Goal: Information Seeking & Learning: Learn about a topic

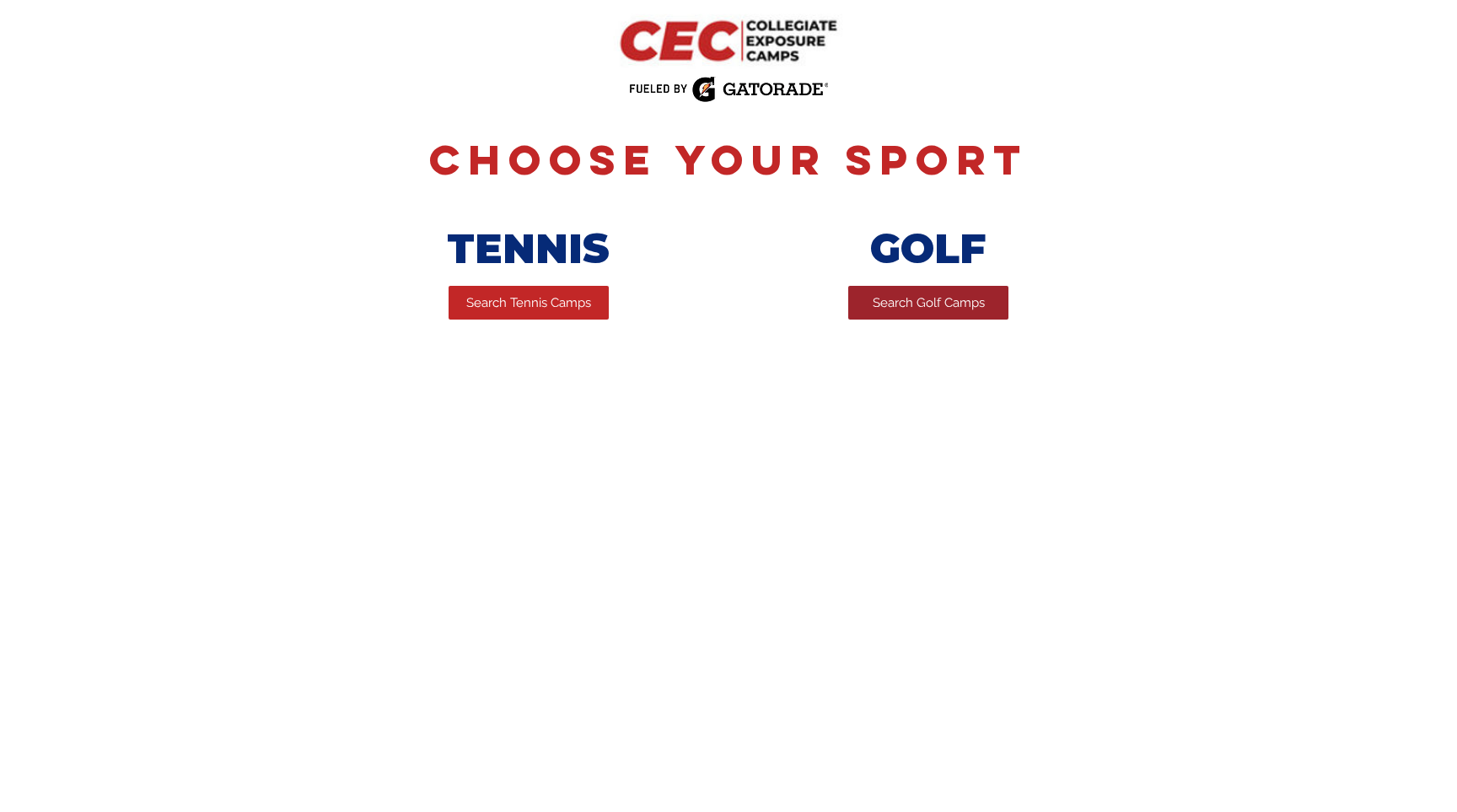
click at [888, 308] on span "Search Golf Camps" at bounding box center [928, 302] width 112 height 17
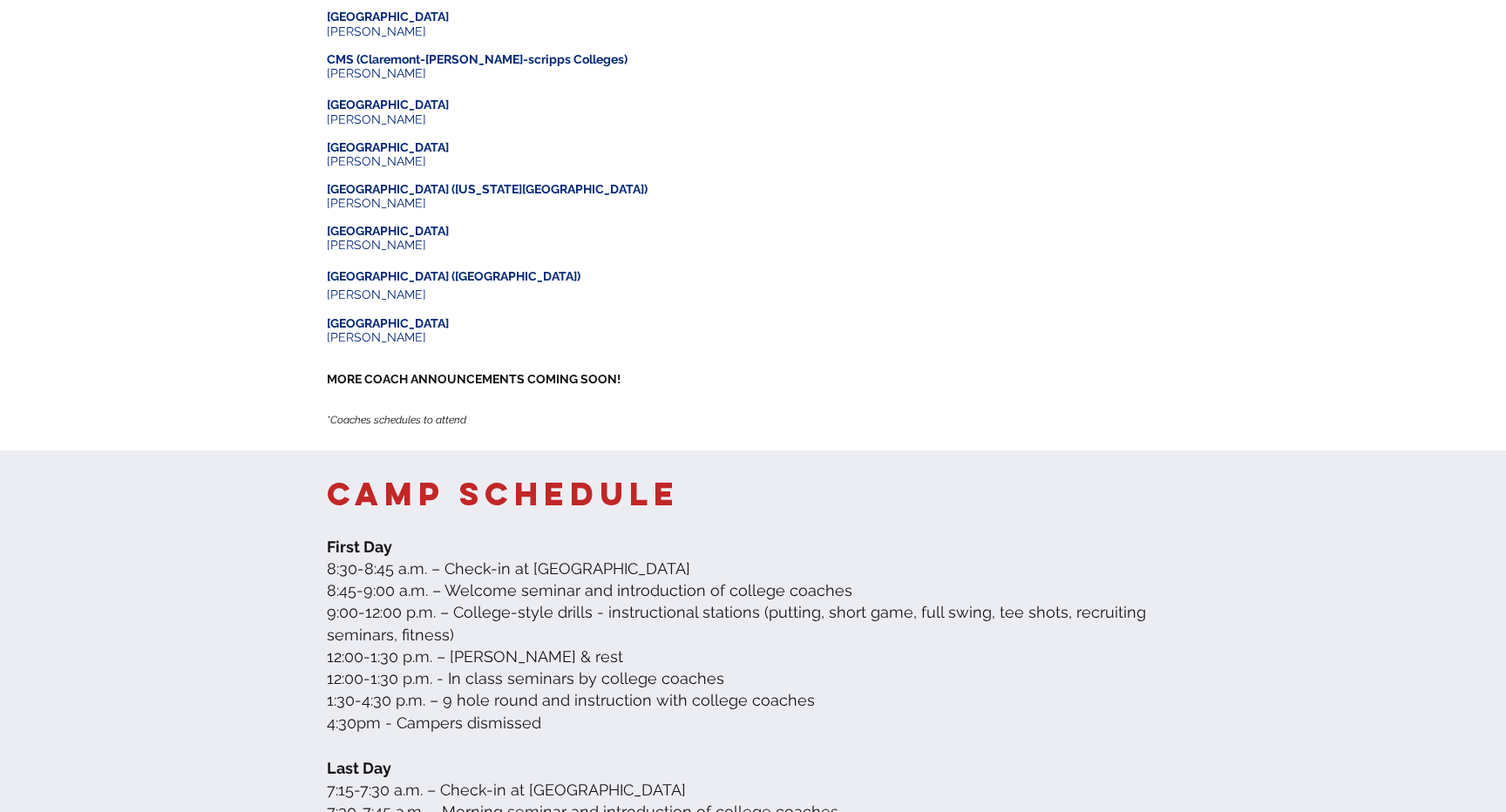
scroll to position [332, 0]
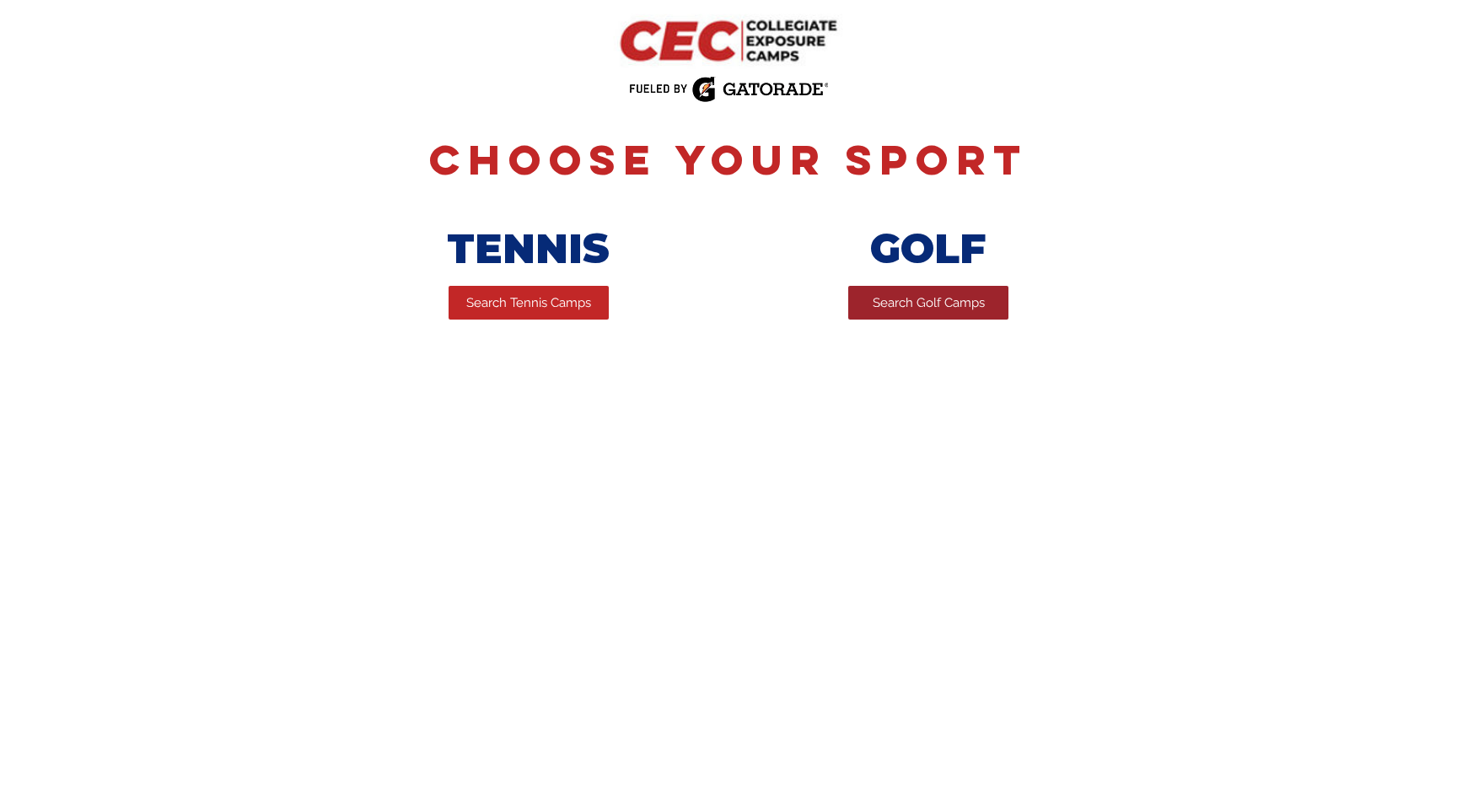
click at [897, 312] on span "Search Golf Camps" at bounding box center [928, 302] width 112 height 17
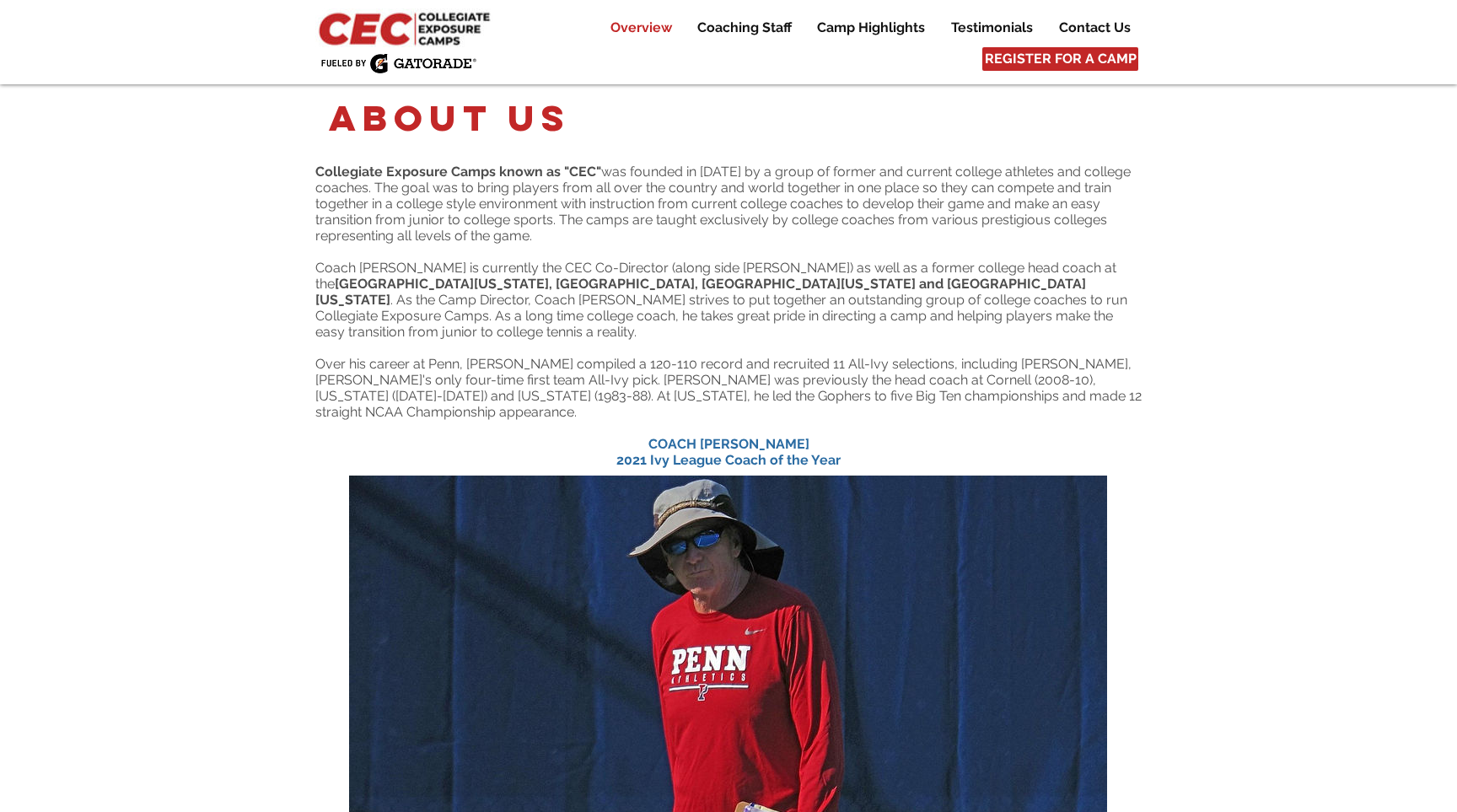
click at [621, 29] on p "Overview" at bounding box center [642, 27] width 79 height 20
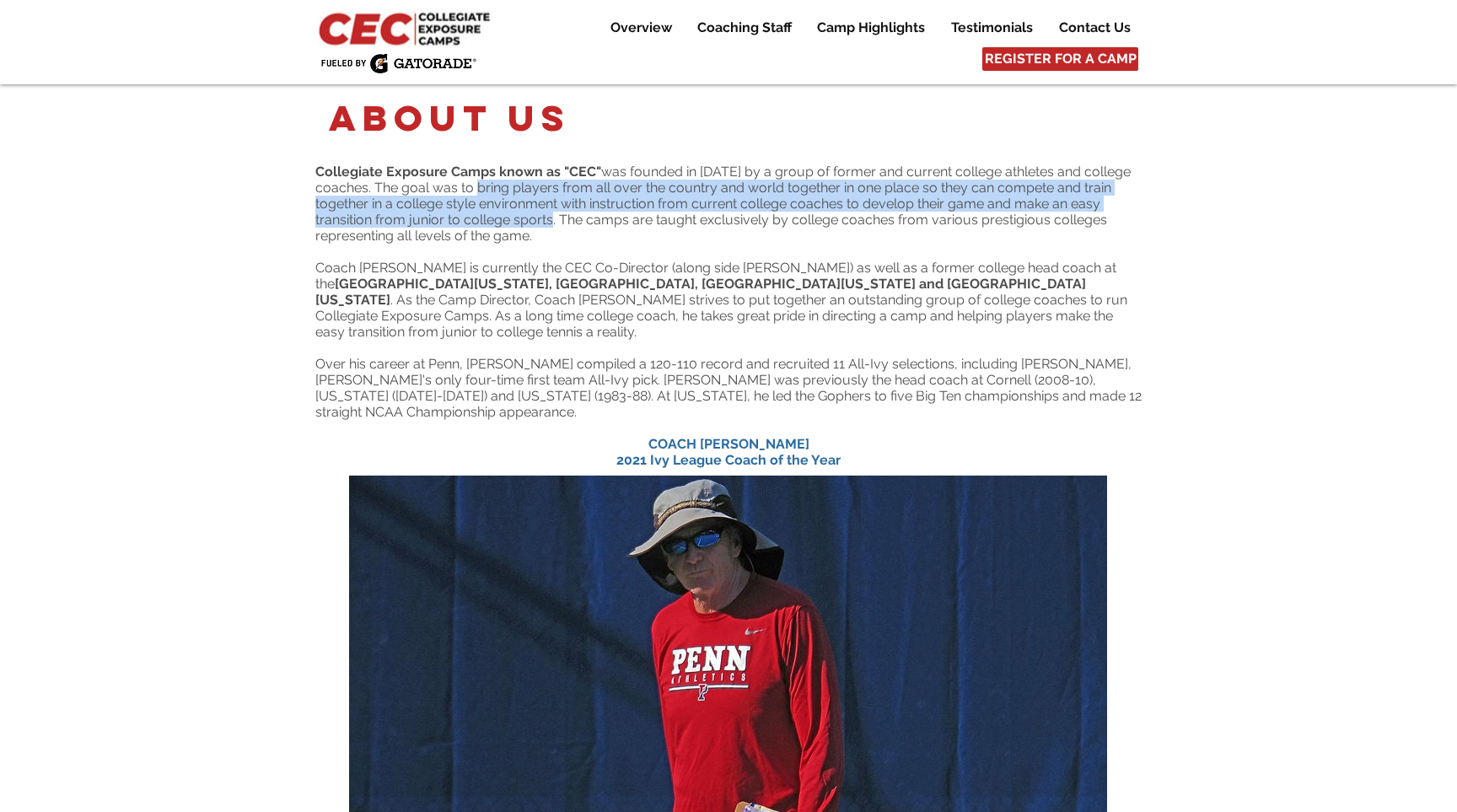
drag, startPoint x: 486, startPoint y: 188, endPoint x: 554, endPoint y: 219, distance: 74.7
click at [554, 219] on span "Collegiate Exposure Camps known as "CEC" was founded in 2014 by a group of form…" at bounding box center [722, 203] width 815 height 80
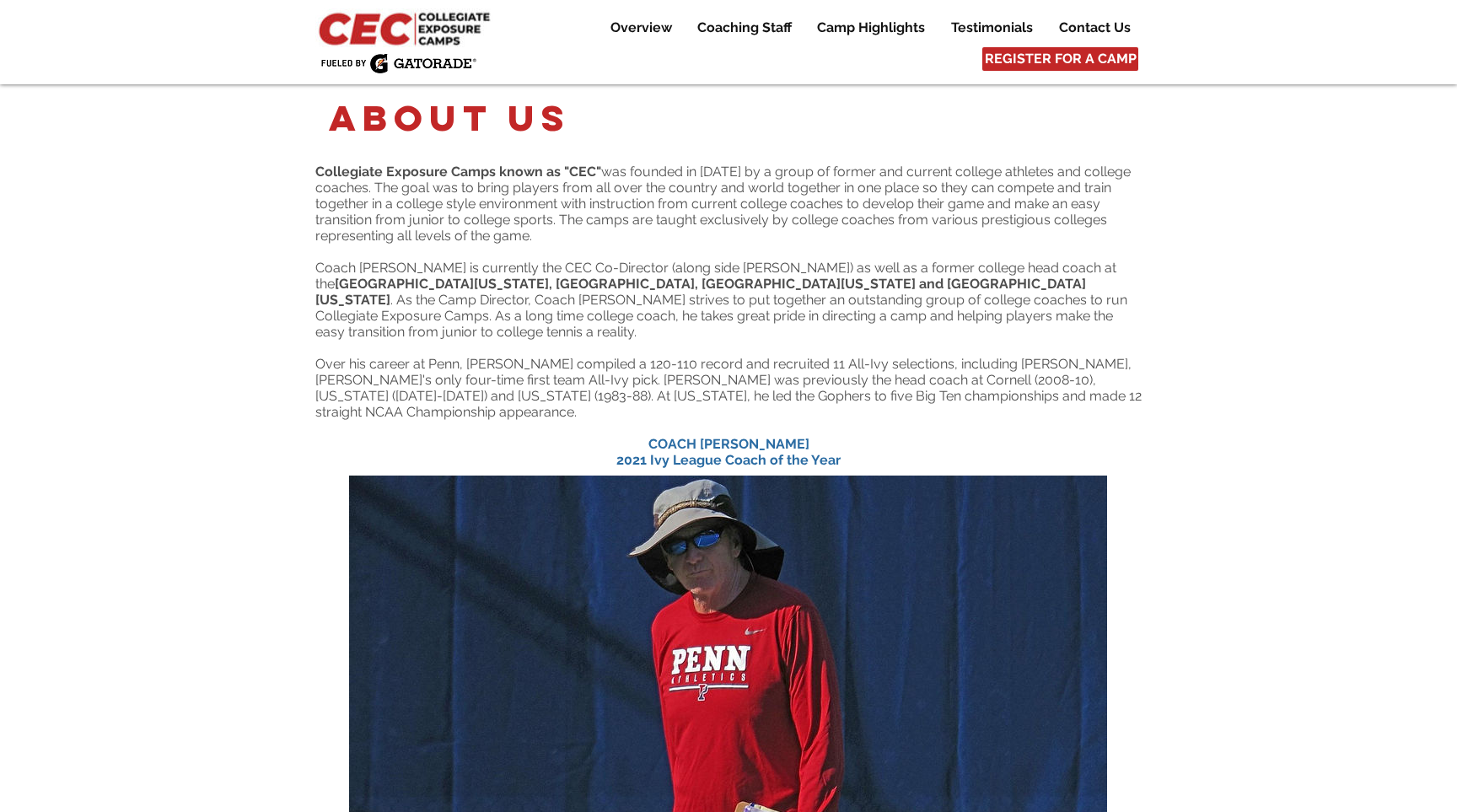
click at [555, 228] on p "Collegiate Exposure Camps known as "CEC" was founded in 2014 by a group of form…" at bounding box center [728, 203] width 826 height 80
click at [559, 263] on span "Coach David Geatz is currently the CEC Co-Director (along side Tarek Merchant) …" at bounding box center [721, 300] width 812 height 80
click at [658, 33] on p "Overview" at bounding box center [642, 27] width 79 height 20
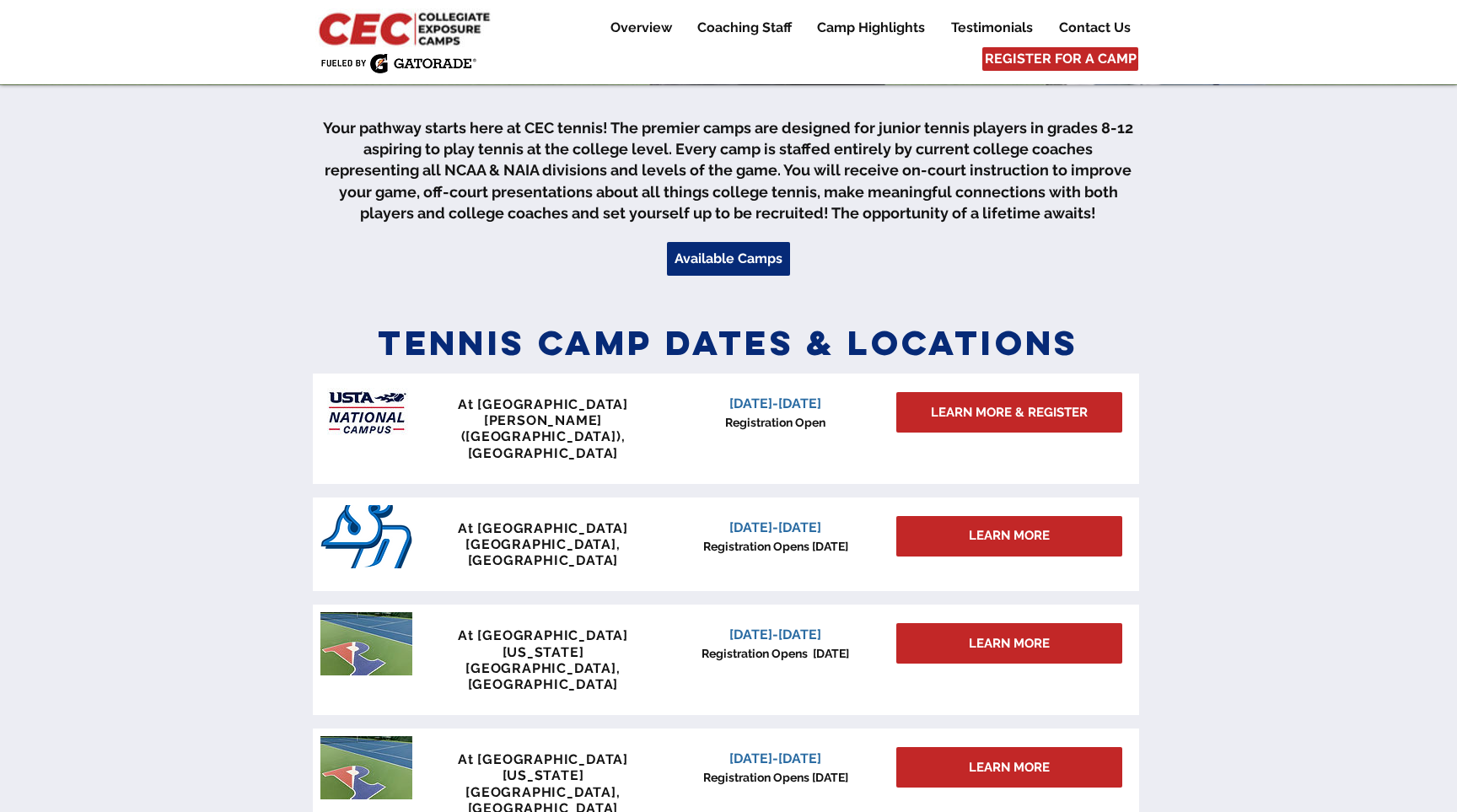
scroll to position [515, 0]
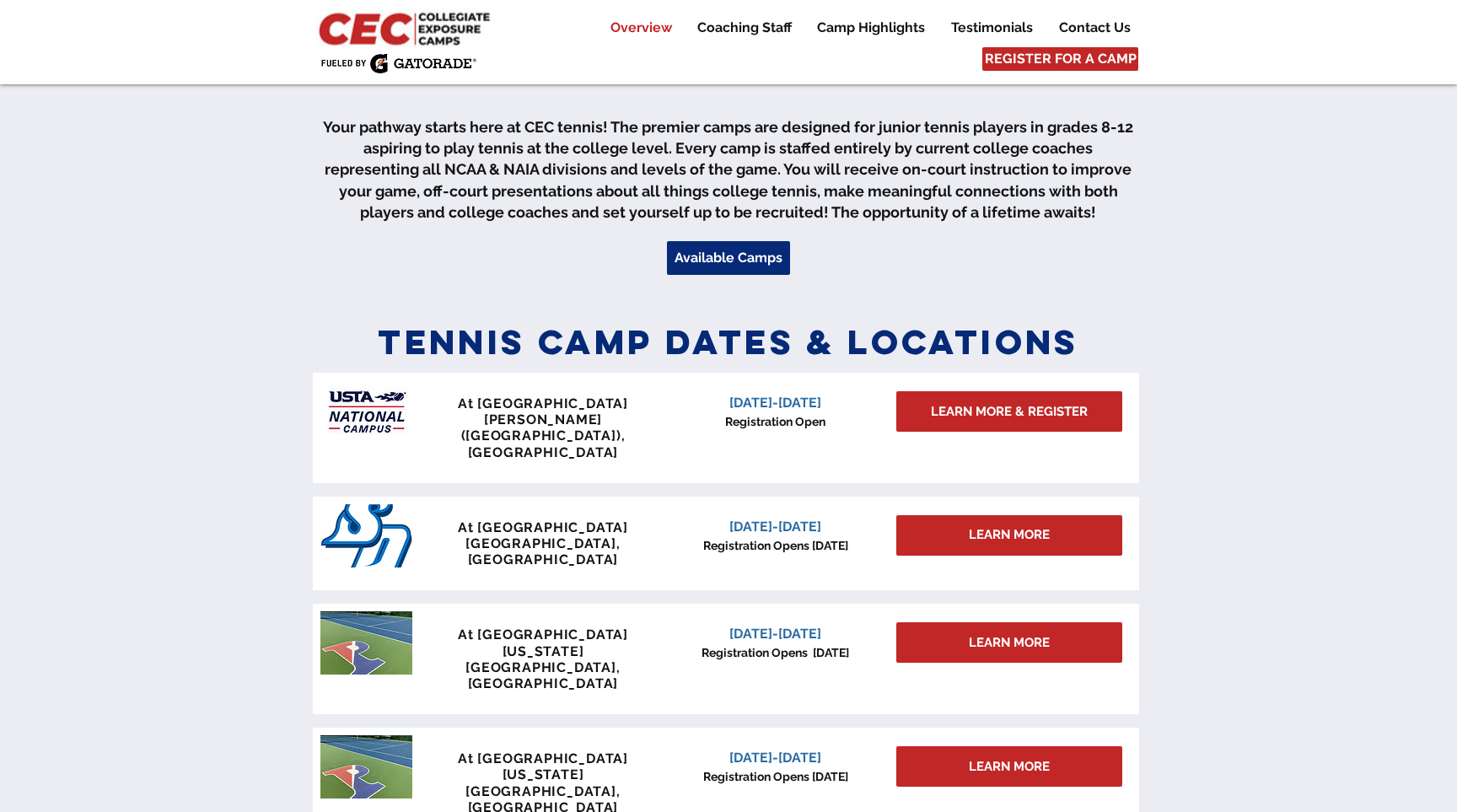
click at [739, 40] on div "Overview Coaching Staff Camp Highlights Testimonials Contact Us More Use tab to…" at bounding box center [728, 42] width 1457 height 84
click at [745, 27] on p "Coaching Staff" at bounding box center [745, 27] width 111 height 20
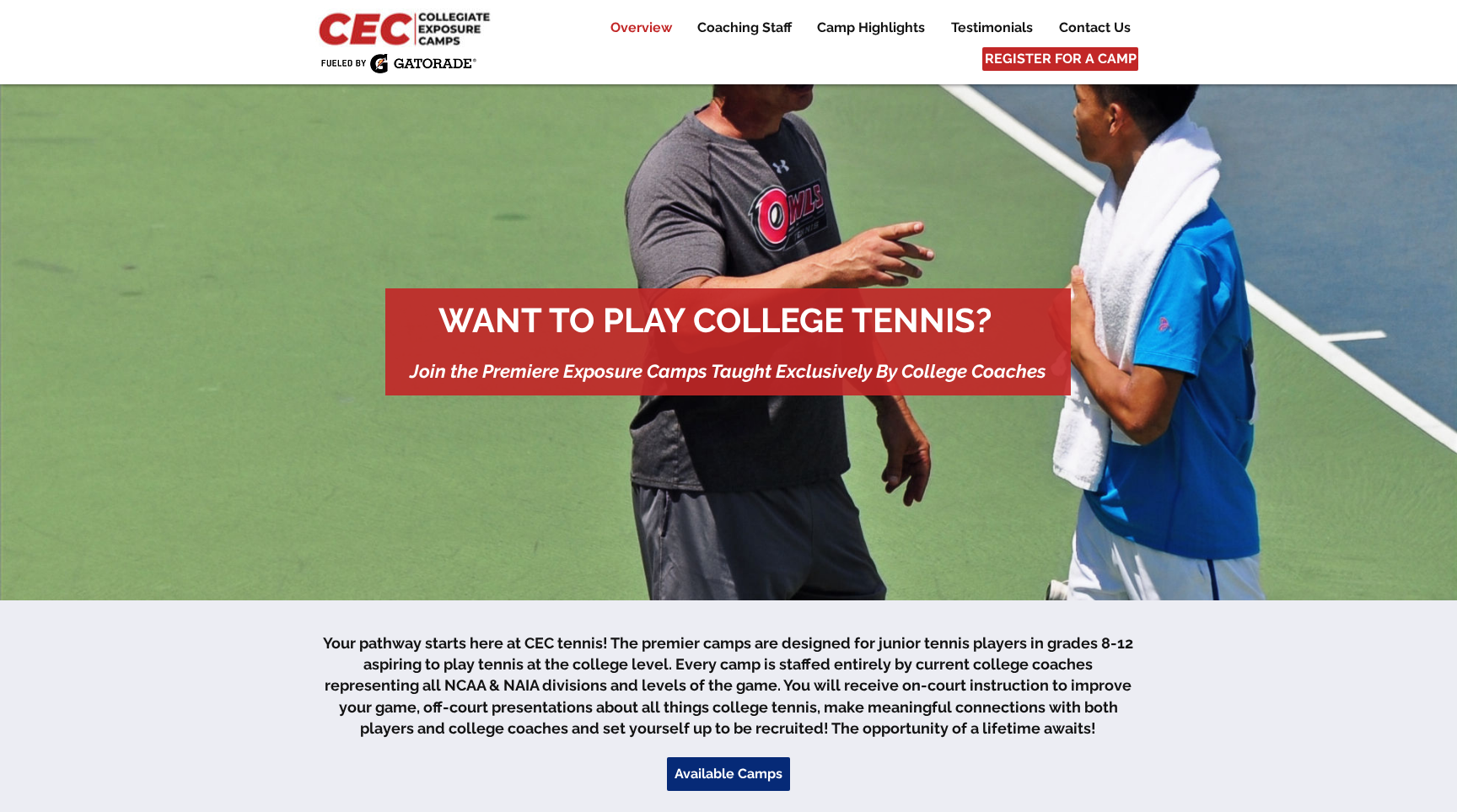
scroll to position [0, 0]
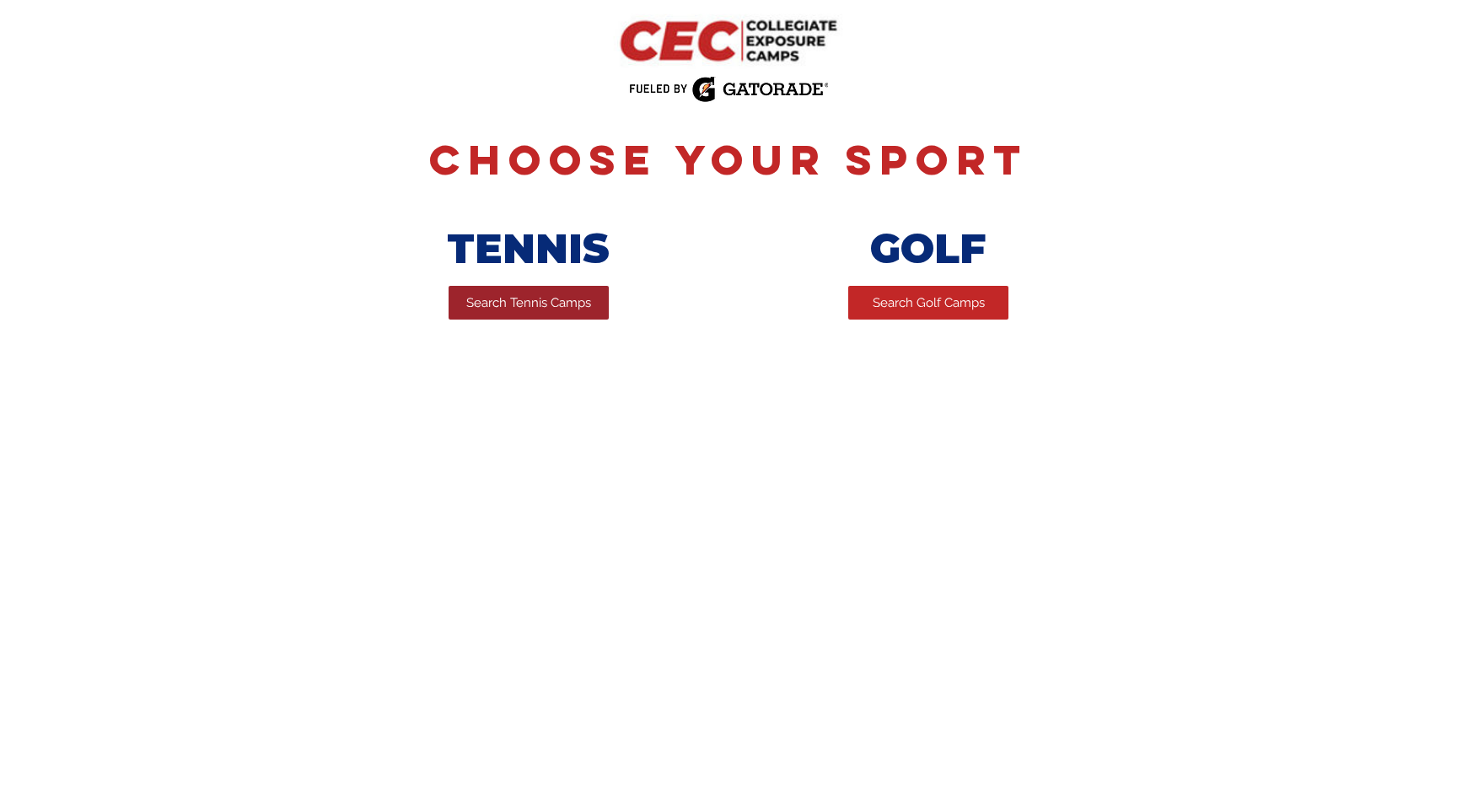
click at [518, 308] on span "Search Tennis Camps" at bounding box center [529, 302] width 125 height 17
click at [897, 308] on span "Search Golf Camps" at bounding box center [928, 302] width 112 height 17
click at [910, 326] on div at bounding box center [728, 238] width 1457 height 254
click at [914, 310] on span "Search Golf Camps" at bounding box center [928, 302] width 112 height 17
click at [503, 319] on link "Search Tennis Camps" at bounding box center [529, 302] width 161 height 34
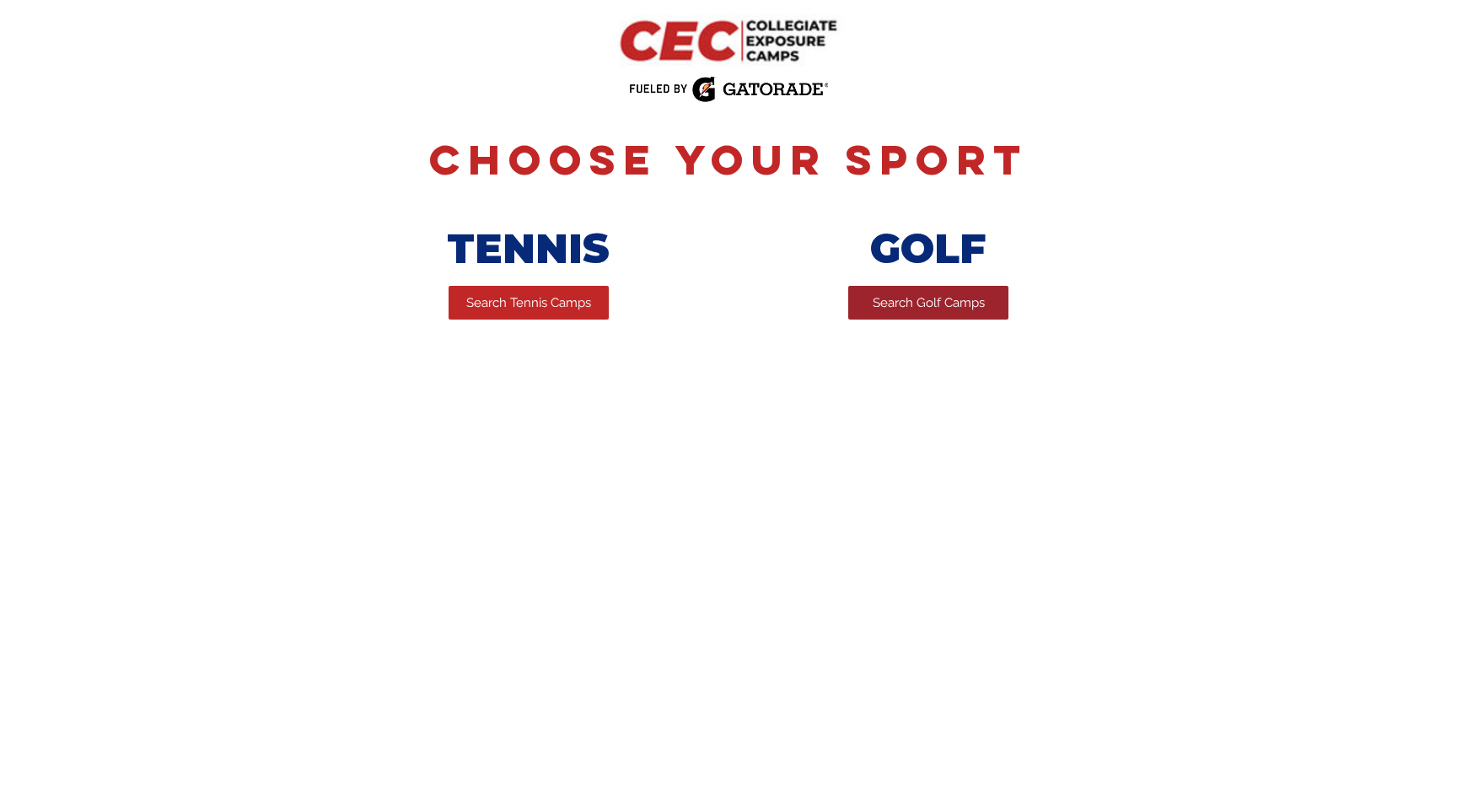
click at [966, 304] on span "Search Golf Camps" at bounding box center [928, 302] width 112 height 17
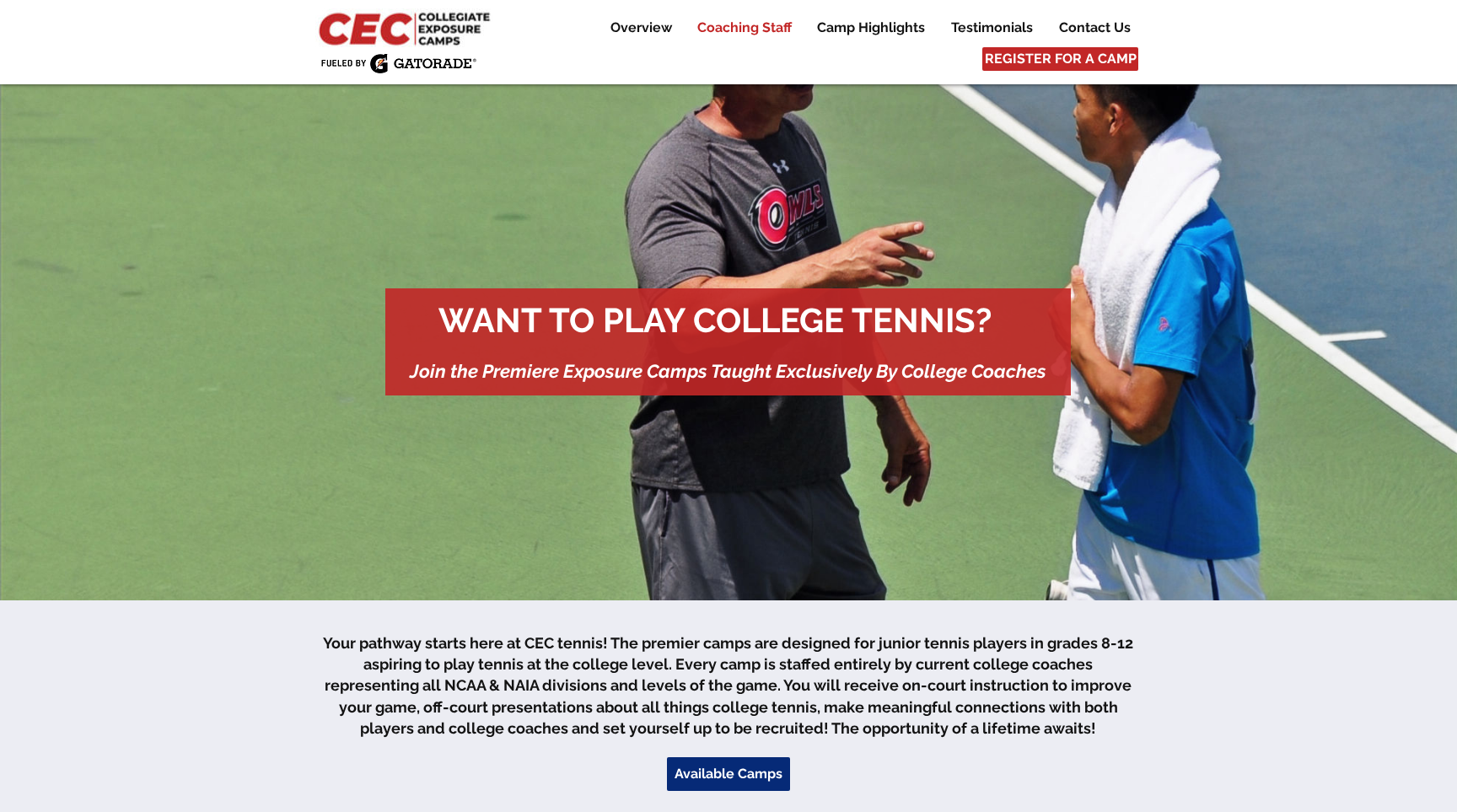
click at [782, 28] on p "Coaching Staff" at bounding box center [745, 27] width 111 height 20
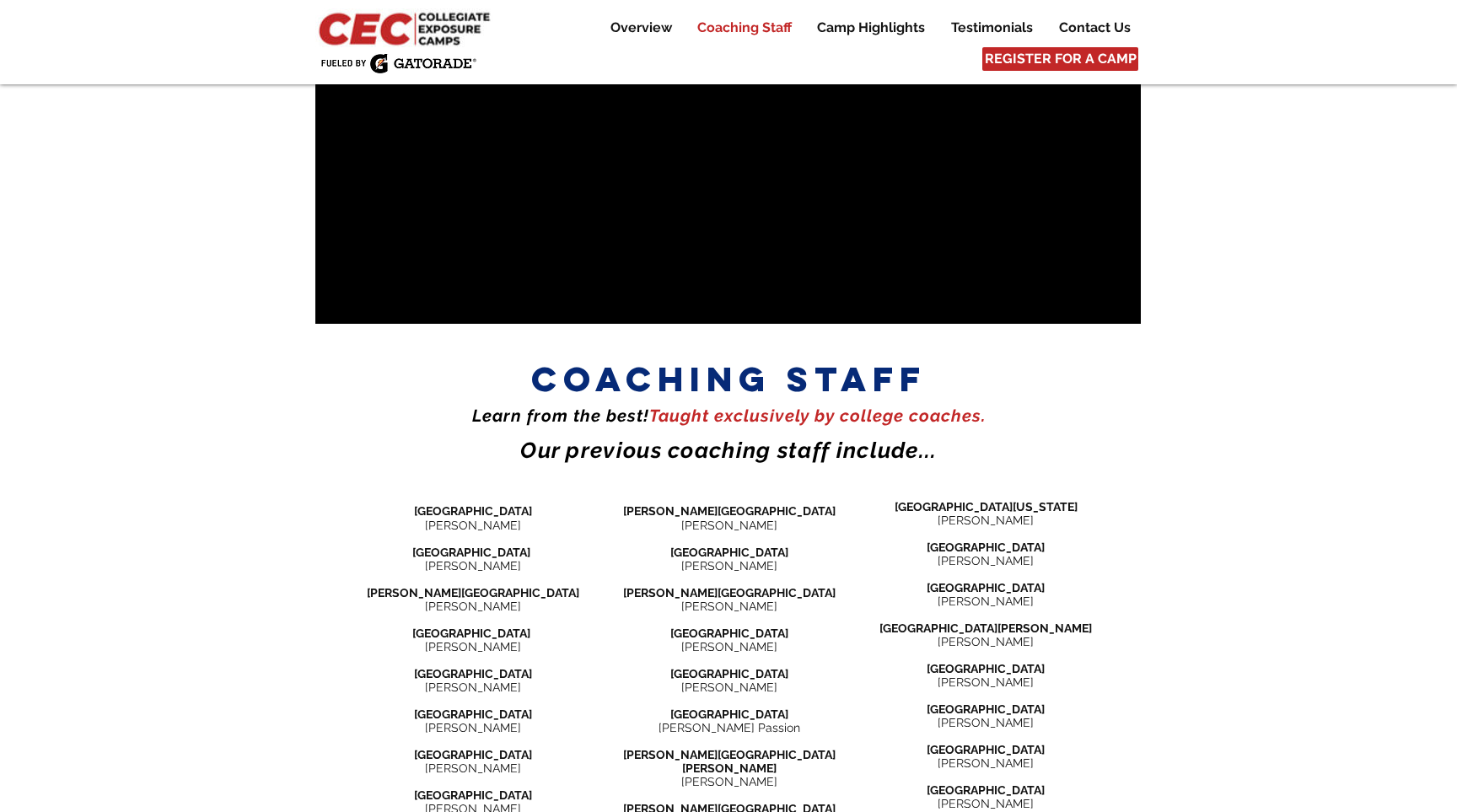
scroll to position [1664, 0]
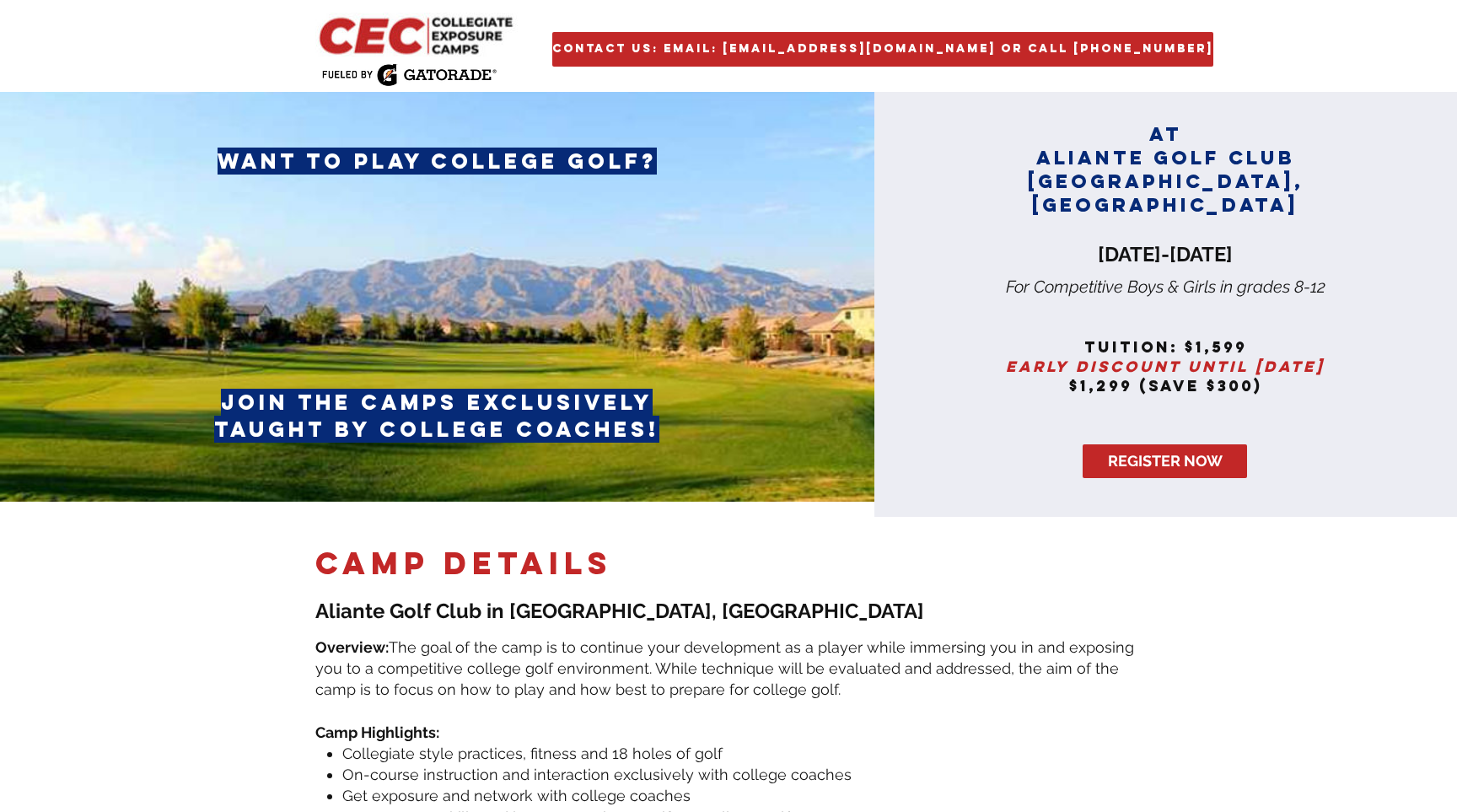
click at [464, 558] on span "camp DETAILS" at bounding box center [463, 563] width 297 height 38
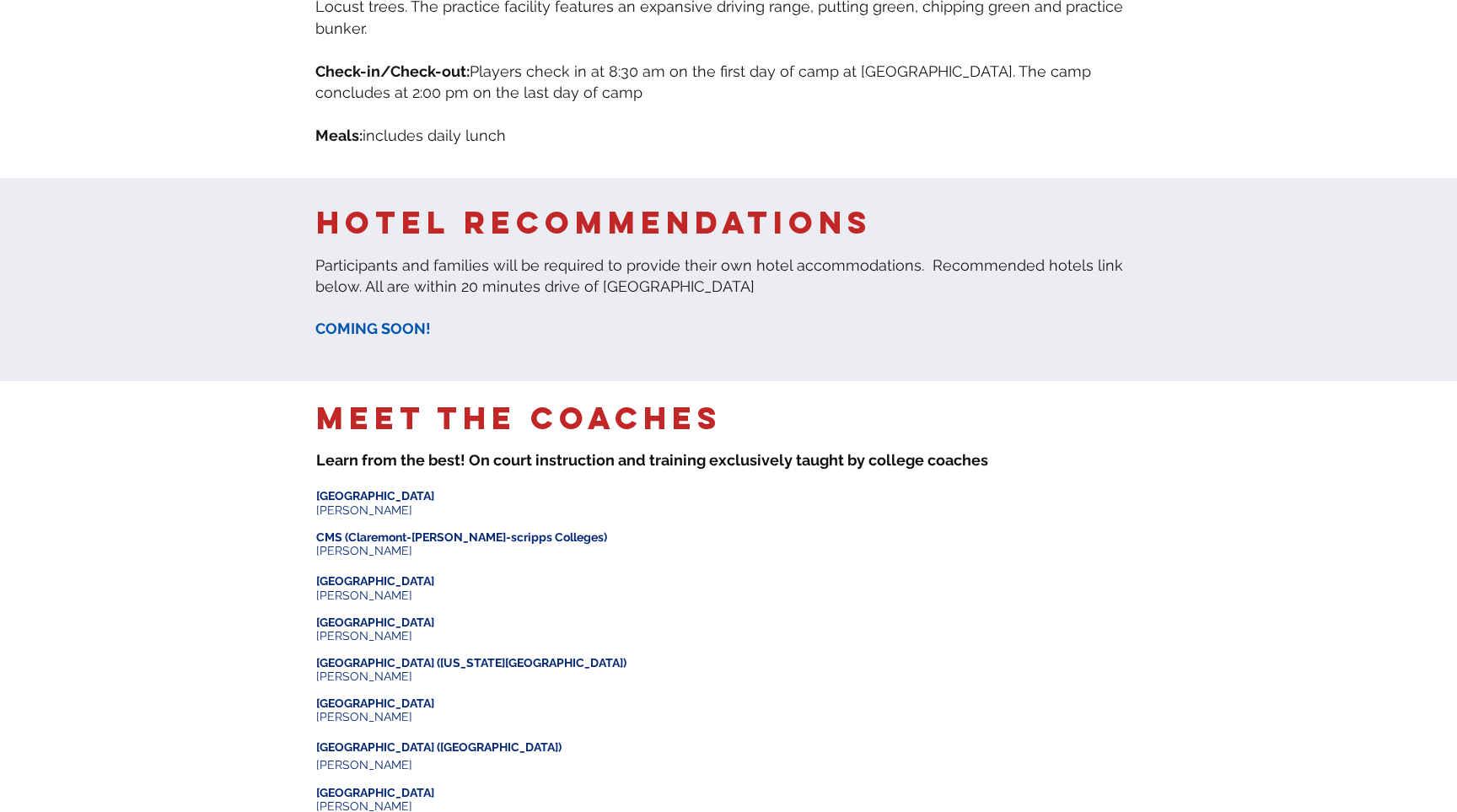
scroll to position [1196, 0]
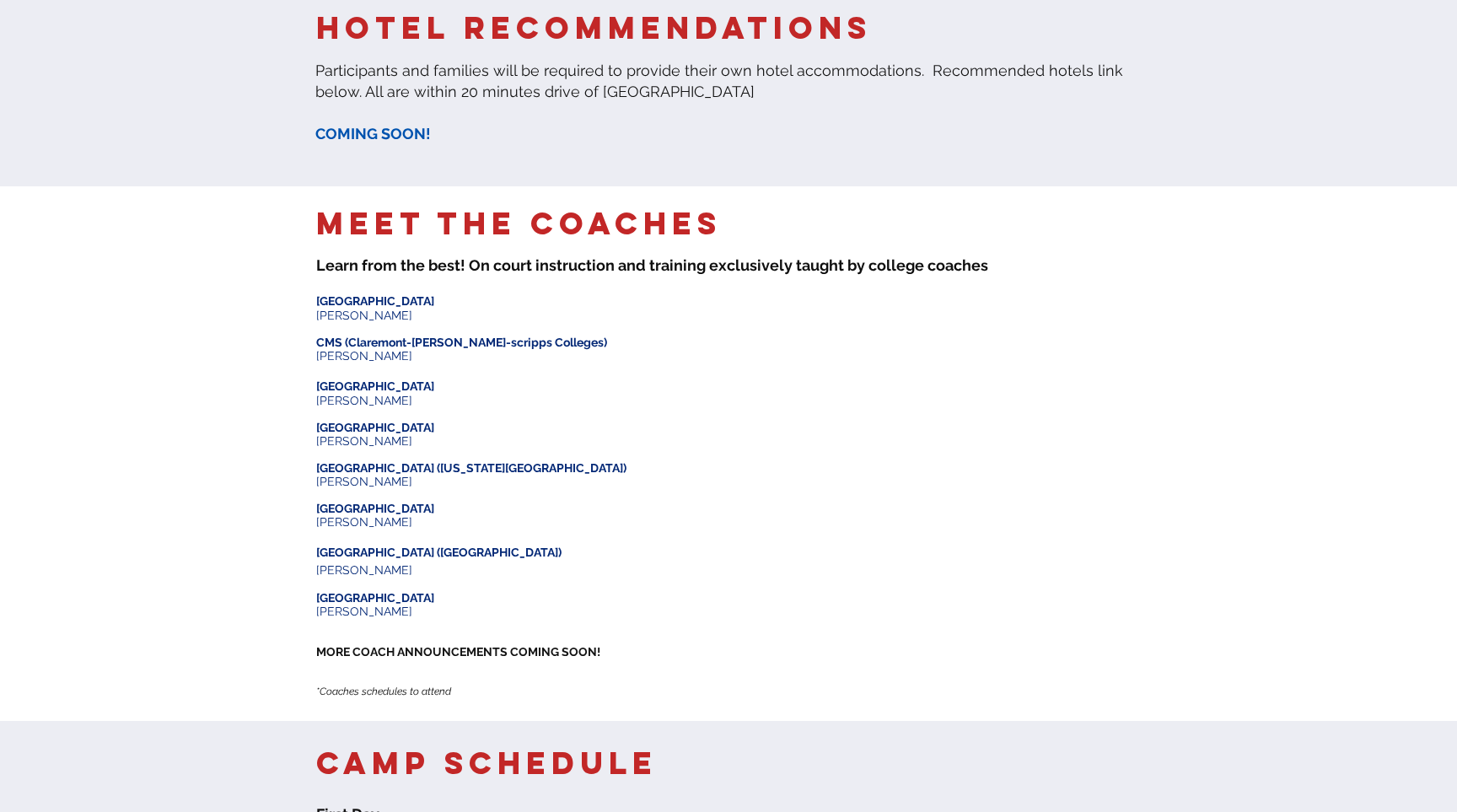
click at [405, 645] on span "MORE COACH ANNOUNCEMENTS COMING SOON!" at bounding box center [457, 651] width 284 height 14
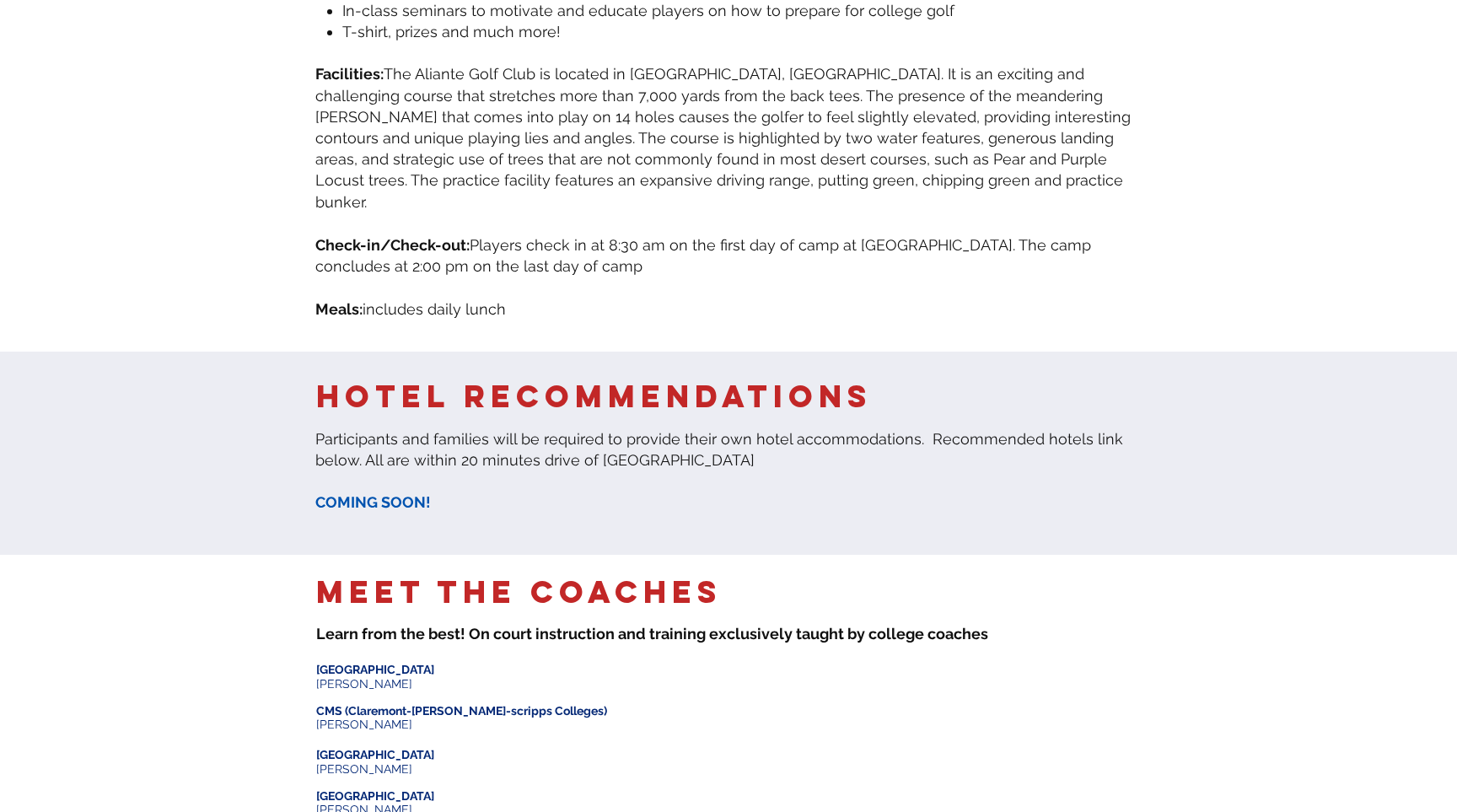
scroll to position [1192, 0]
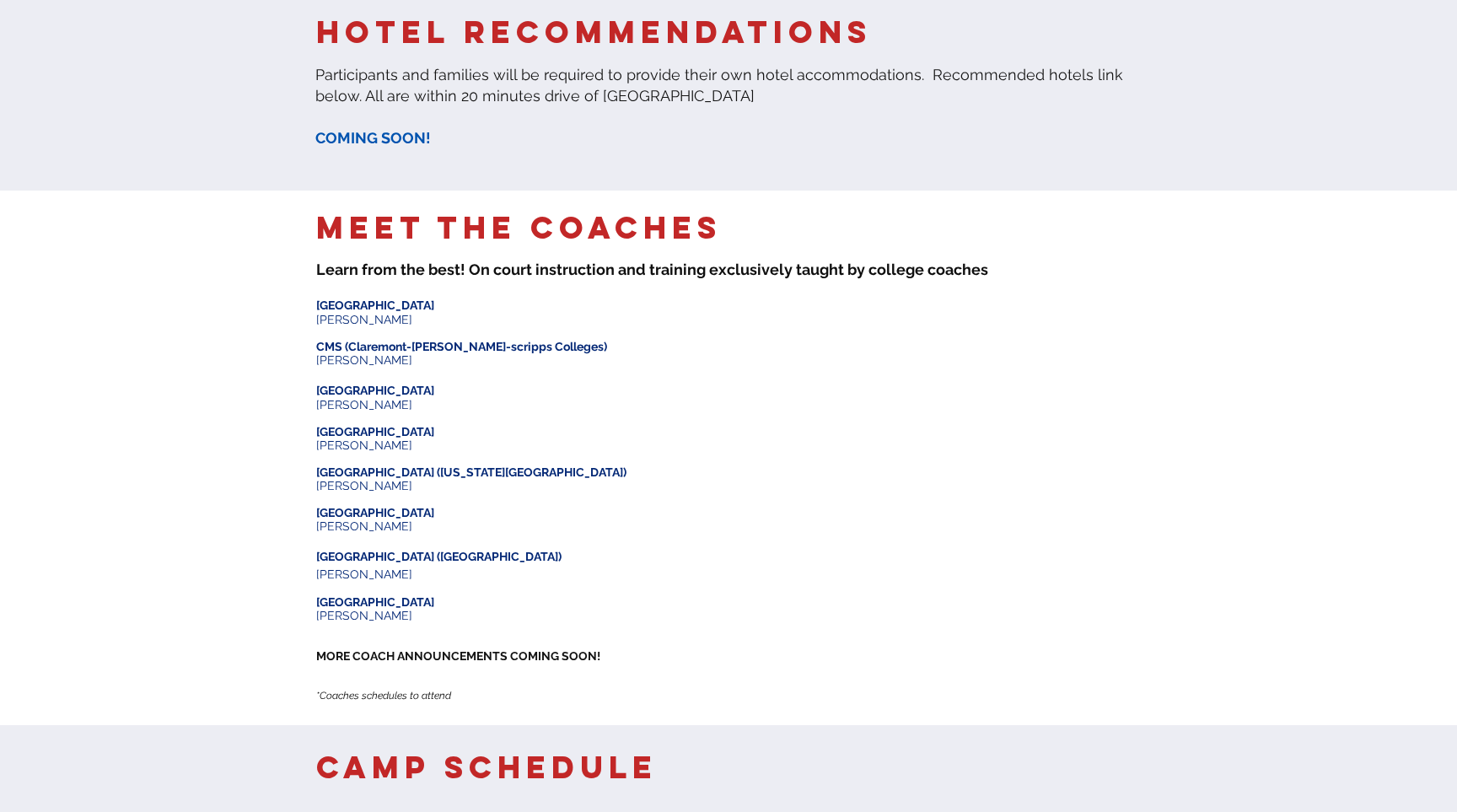
click at [414, 690] on span "*Coaches schedules to attend" at bounding box center [383, 695] width 135 height 12
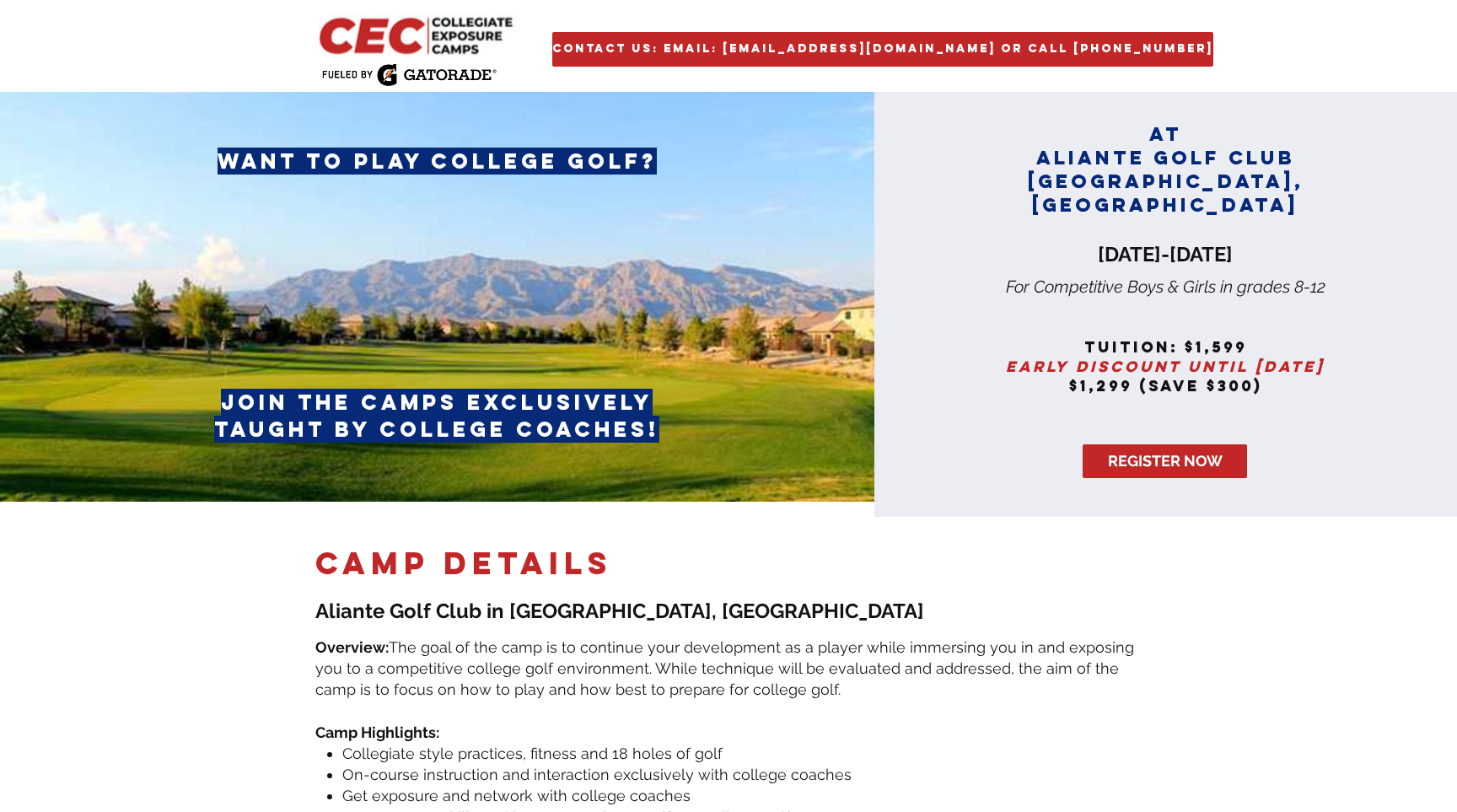
scroll to position [0, 0]
click at [339, 60] on div "main content" at bounding box center [728, 46] width 1457 height 92
click at [1146, 357] on span "Early discount until [DATE]" at bounding box center [1165, 366] width 319 height 19
click at [410, 382] on img at bounding box center [437, 297] width 875 height 410
